Goal: Task Accomplishment & Management: Complete application form

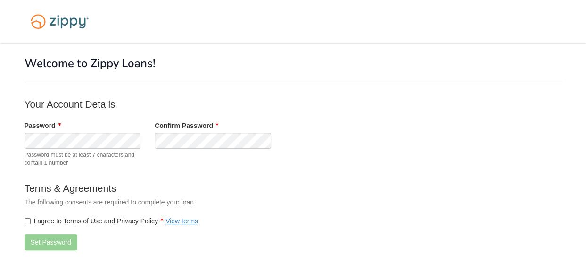
click at [200, 155] on div "Password Password must be at least 7 characters and contain 1 number Confirm Pa…" at bounding box center [212, 146] width 391 height 51
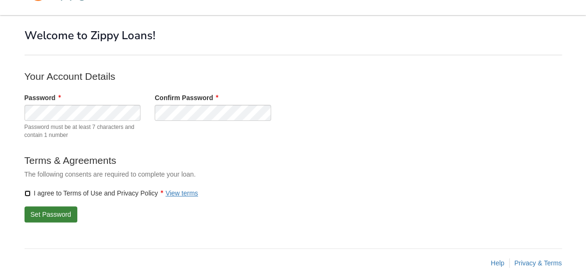
scroll to position [42, 0]
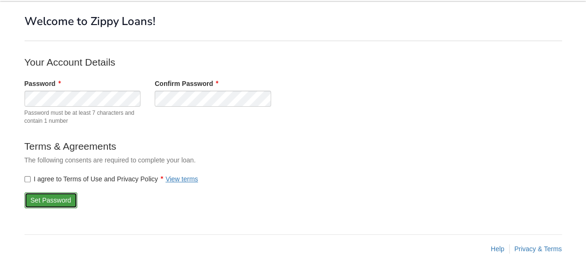
click at [48, 201] on button "Set Password" at bounding box center [51, 200] width 53 height 16
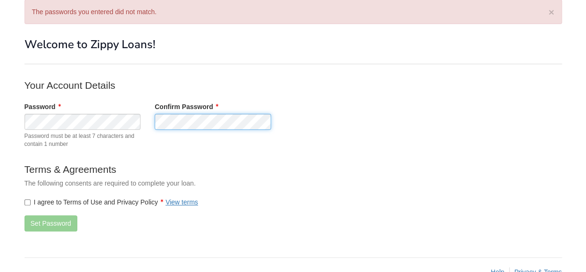
scroll to position [73, 0]
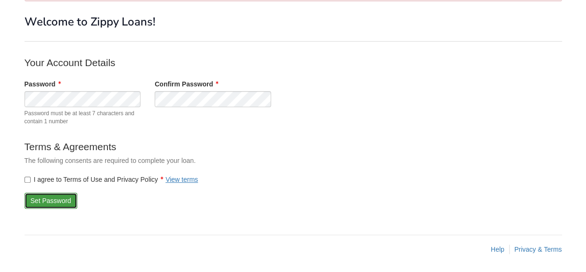
click at [40, 206] on button "Set Password" at bounding box center [51, 200] width 53 height 16
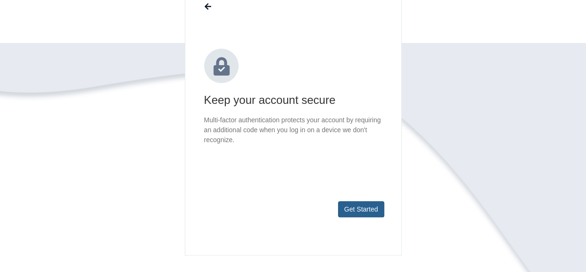
scroll to position [179, 0]
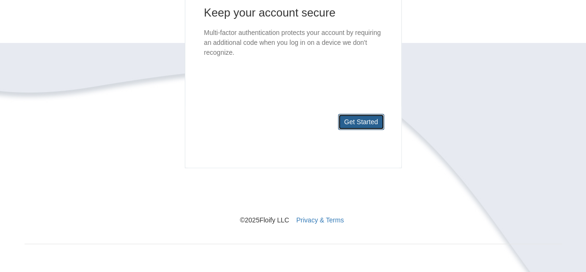
click at [360, 121] on button "Get Started" at bounding box center [361, 122] width 46 height 16
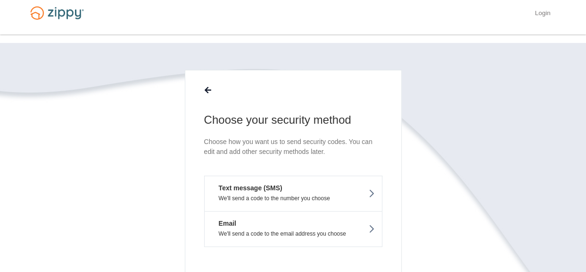
scroll to position [0, 0]
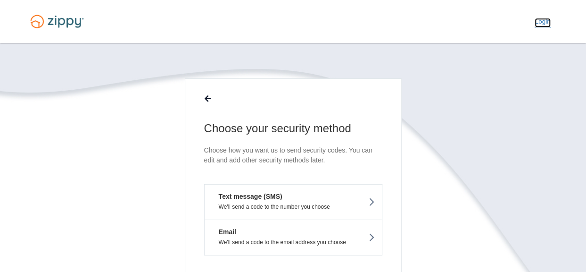
click at [545, 24] on link "Login" at bounding box center [543, 22] width 16 height 9
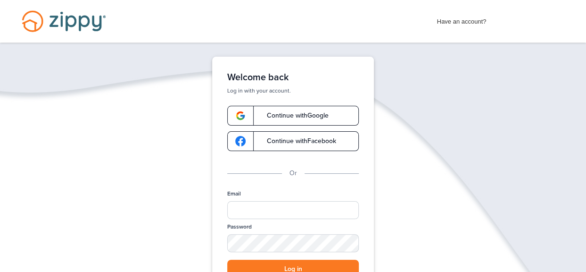
scroll to position [47, 0]
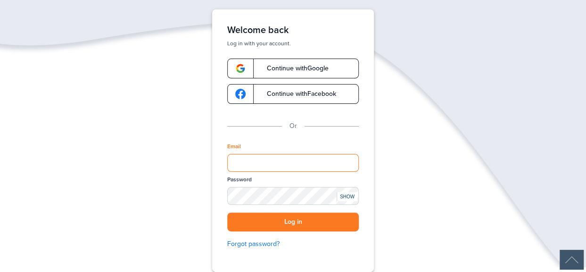
click at [241, 158] on input "Email" at bounding box center [293, 163] width 132 height 18
type input "**********"
click at [354, 195] on div "SHOW" at bounding box center [347, 196] width 21 height 9
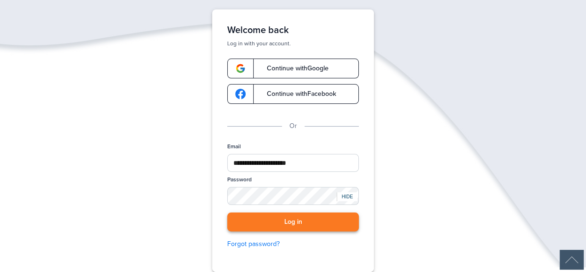
click at [337, 222] on button "Log in" at bounding box center [293, 221] width 132 height 19
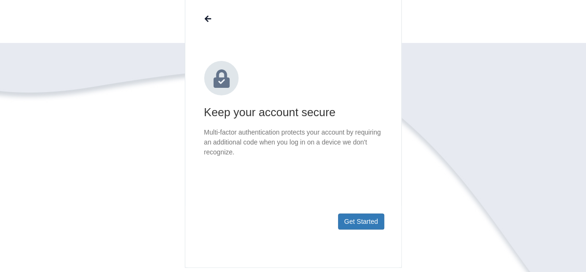
scroll to position [179, 0]
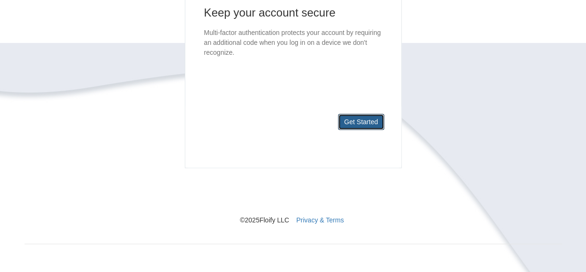
click at [337, 130] on footer "Get Started" at bounding box center [293, 136] width 216 height 61
click at [344, 123] on button "Get Started" at bounding box center [361, 122] width 46 height 16
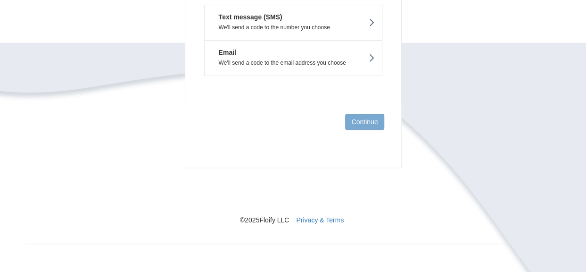
scroll to position [85, 0]
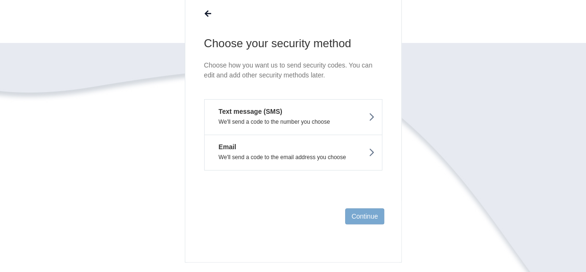
click at [344, 123] on p "We'll send a code to the number you choose" at bounding box center [293, 121] width 163 height 7
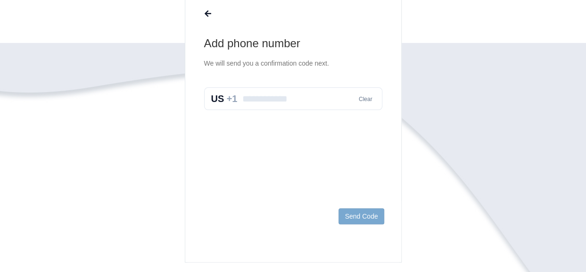
click at [340, 104] on input "text" at bounding box center [293, 98] width 178 height 23
type input "**********"
click at [354, 205] on footer "Send Code" at bounding box center [293, 230] width 216 height 61
click at [354, 213] on button "Send Code" at bounding box center [361, 216] width 45 height 16
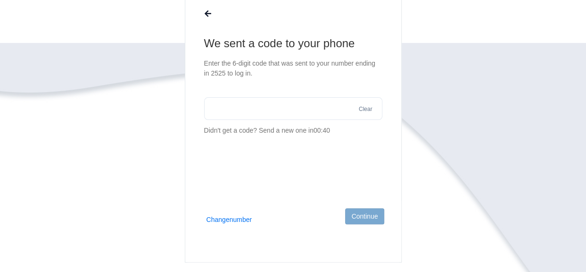
click at [247, 105] on input "text" at bounding box center [293, 108] width 178 height 23
type input "******"
click at [376, 220] on button "Continue" at bounding box center [364, 216] width 39 height 16
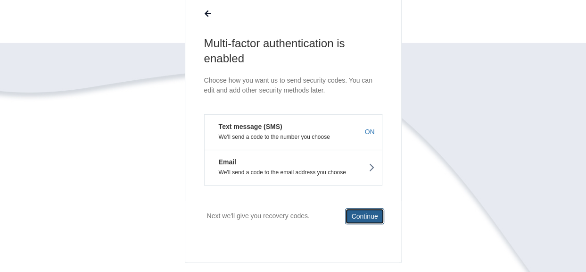
click at [369, 215] on button "Continue" at bounding box center [364, 216] width 39 height 16
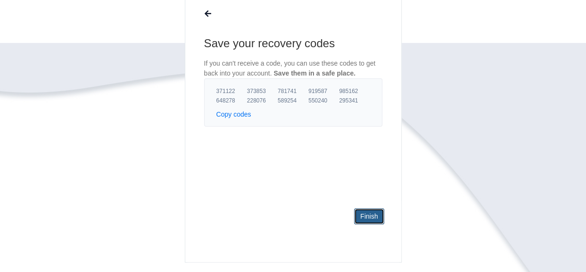
click at [369, 215] on link "Finish" at bounding box center [369, 216] width 30 height 16
